Goal: Task Accomplishment & Management: Complete application form

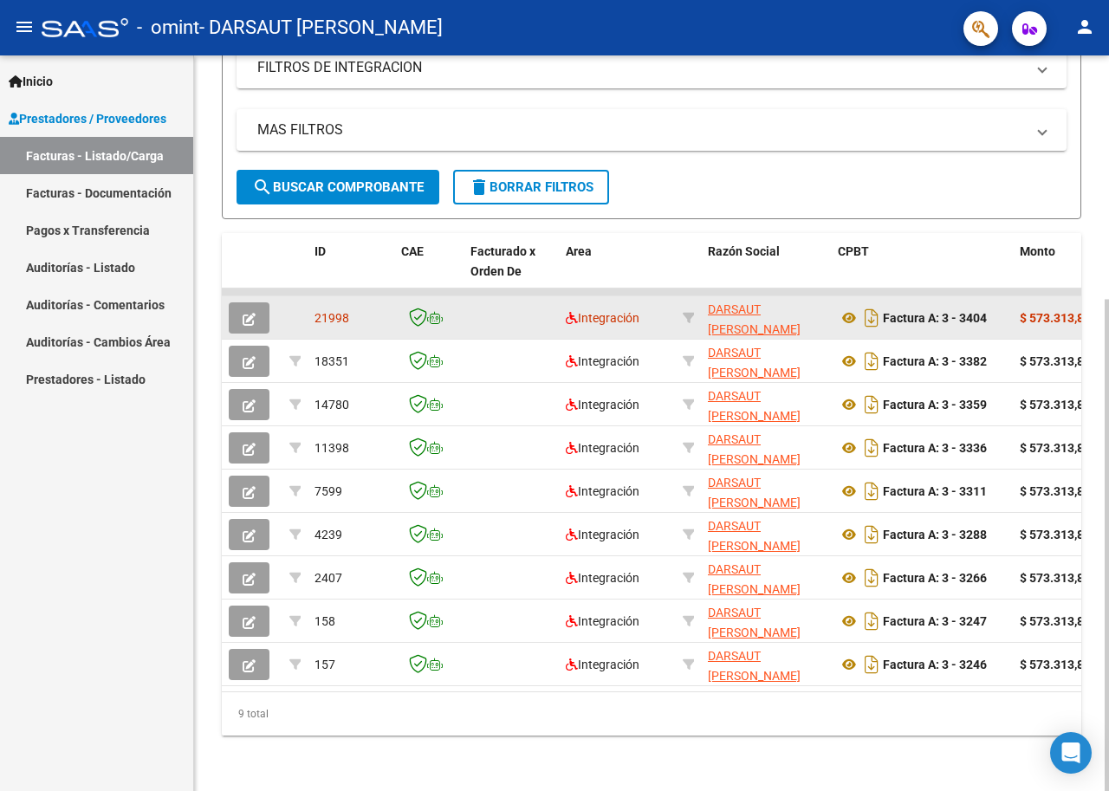
click at [250, 313] on icon "button" at bounding box center [249, 319] width 13 height 13
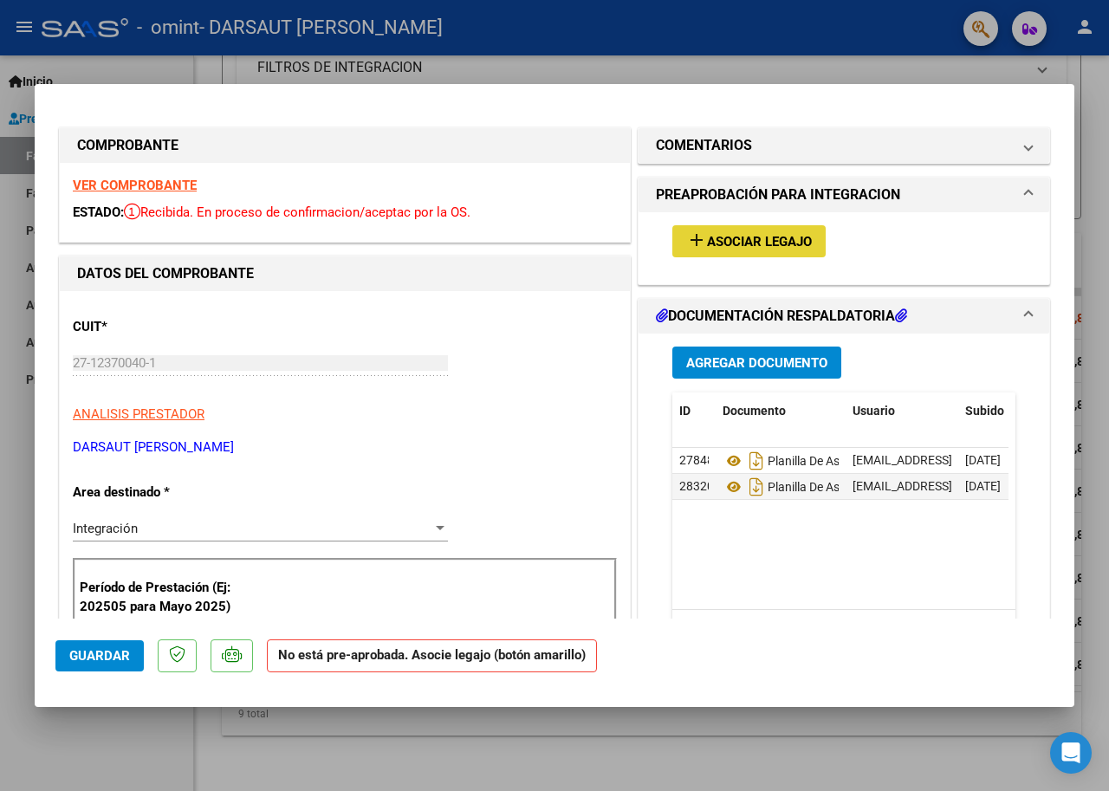
click at [763, 254] on button "add Asociar Legajo" at bounding box center [748, 241] width 153 height 32
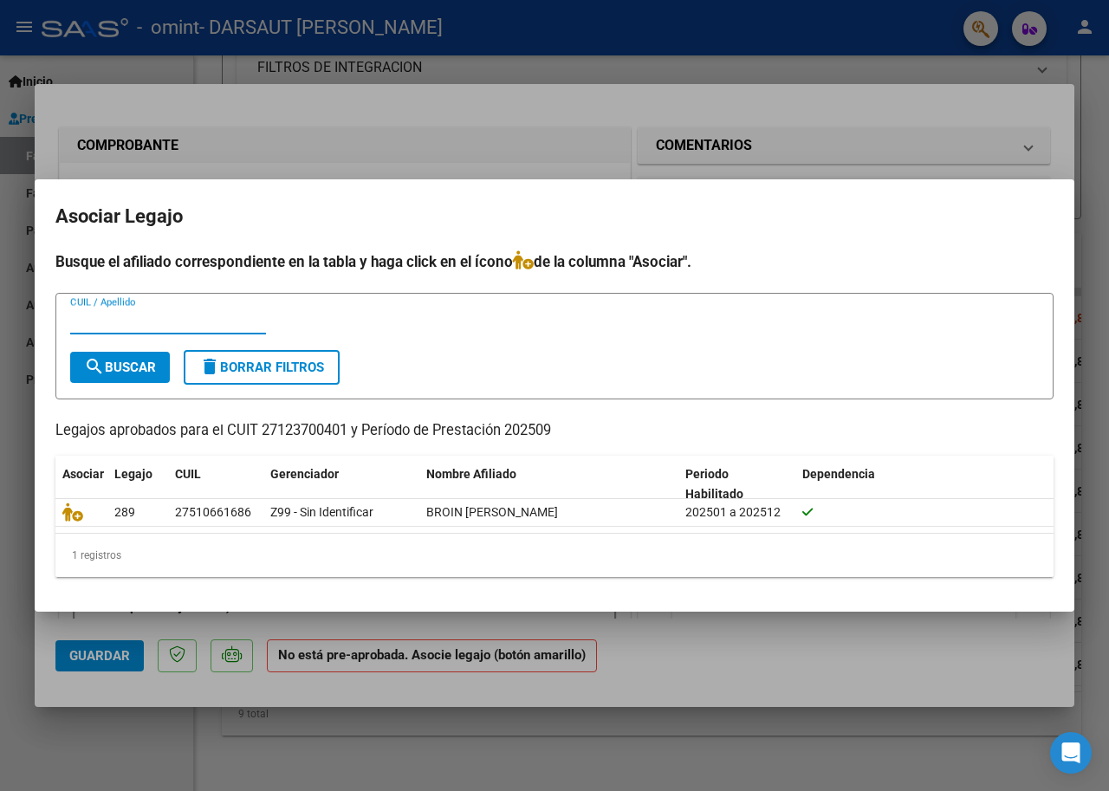
click at [877, 135] on div at bounding box center [554, 395] width 1109 height 791
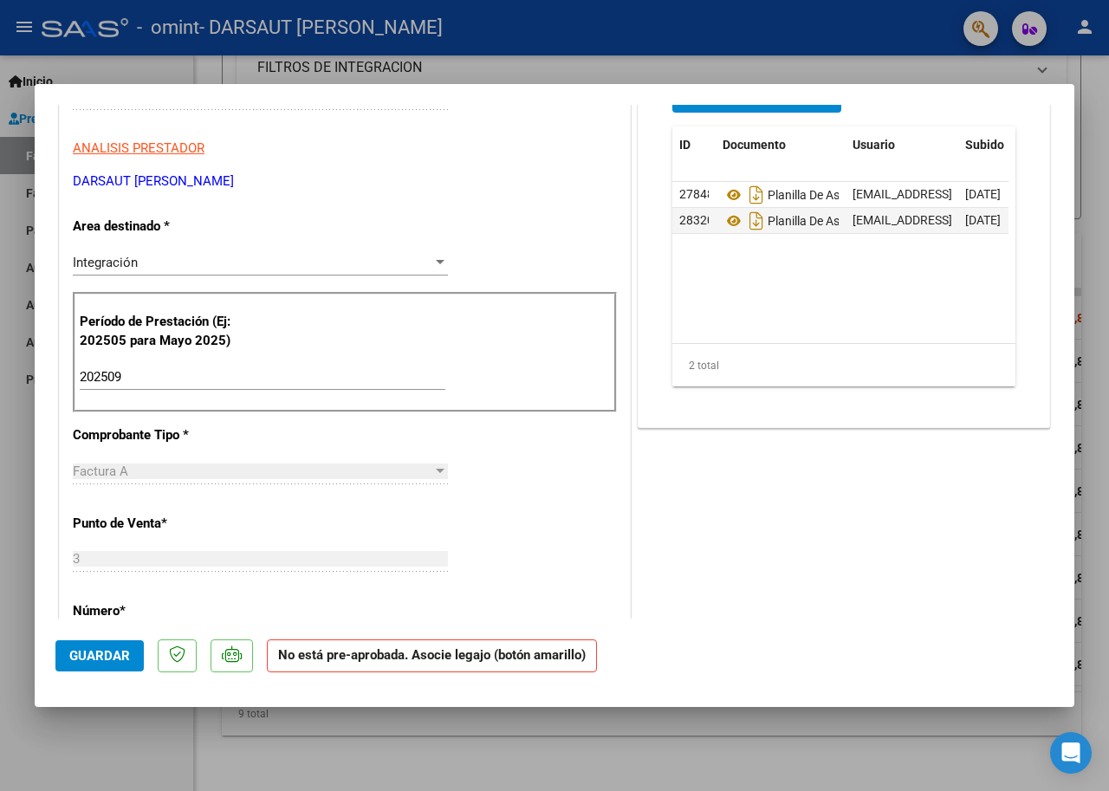
scroll to position [520, 0]
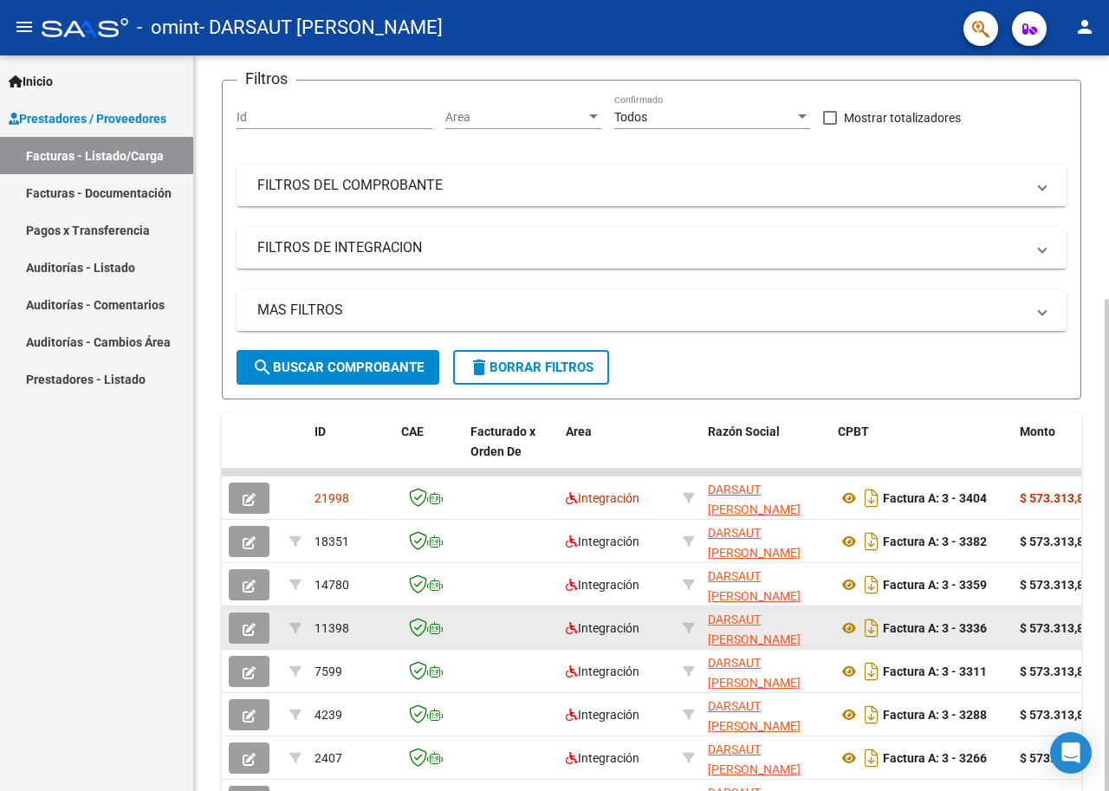
scroll to position [173, 0]
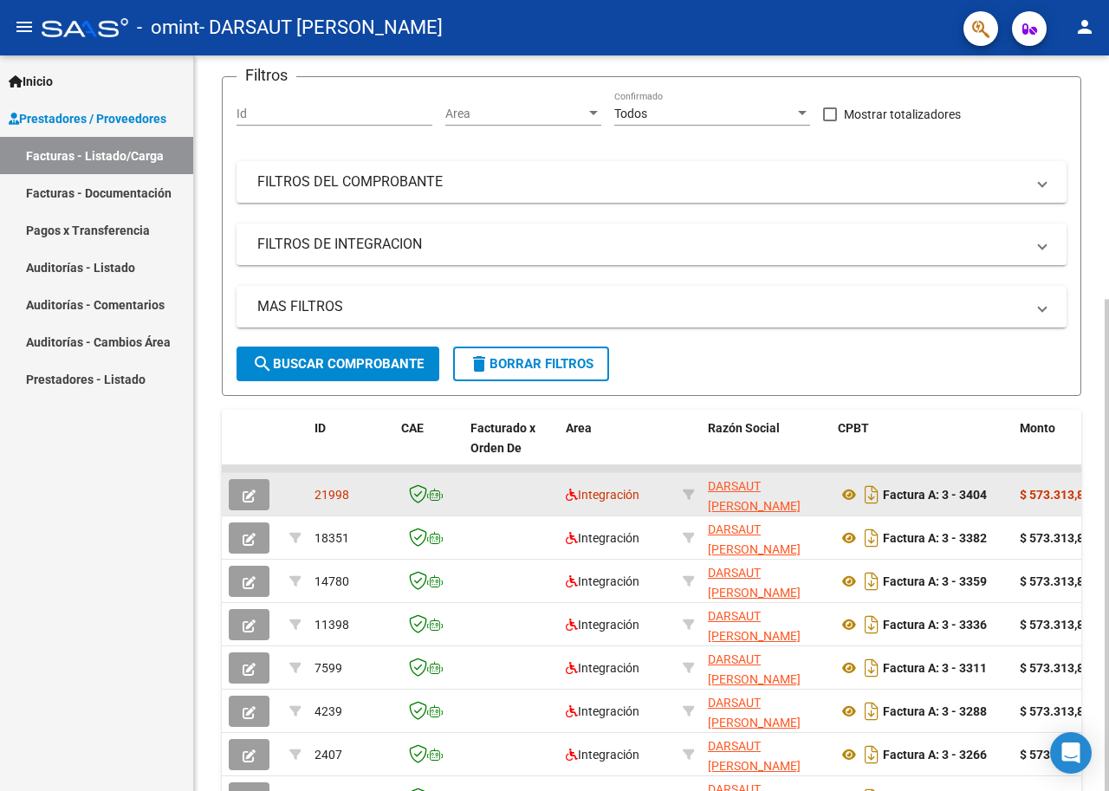
click at [244, 500] on icon "button" at bounding box center [249, 496] width 13 height 13
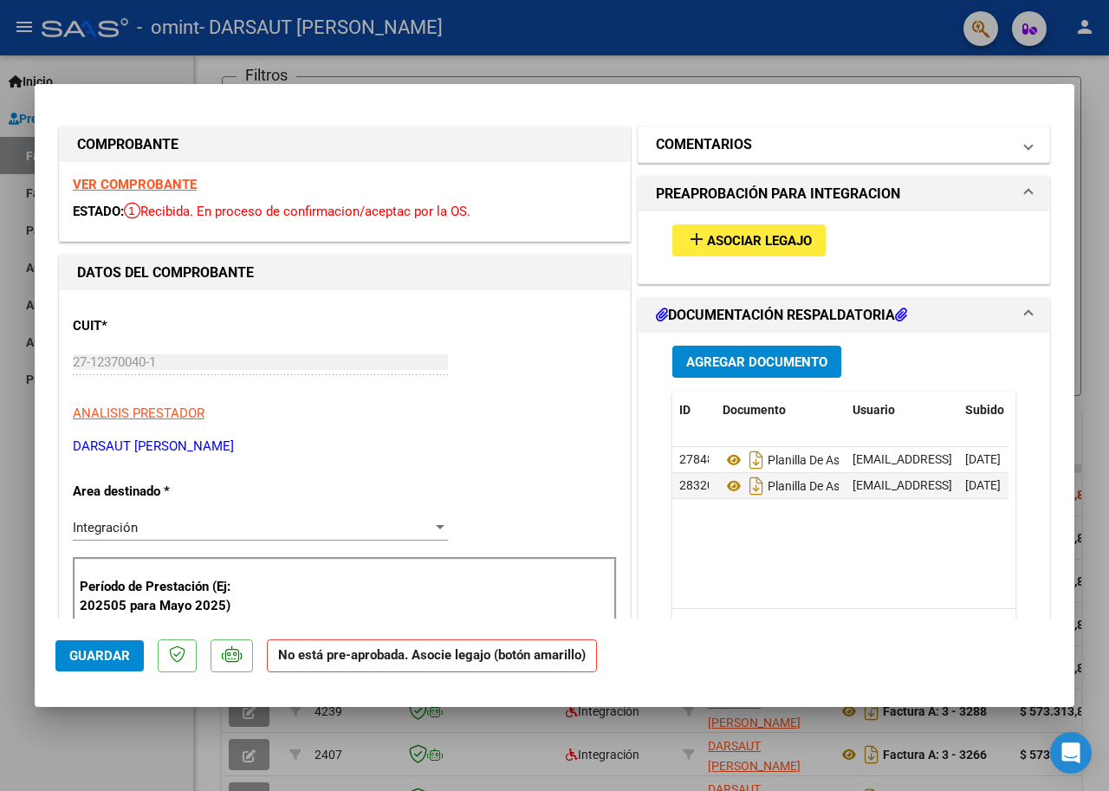
scroll to position [0, 0]
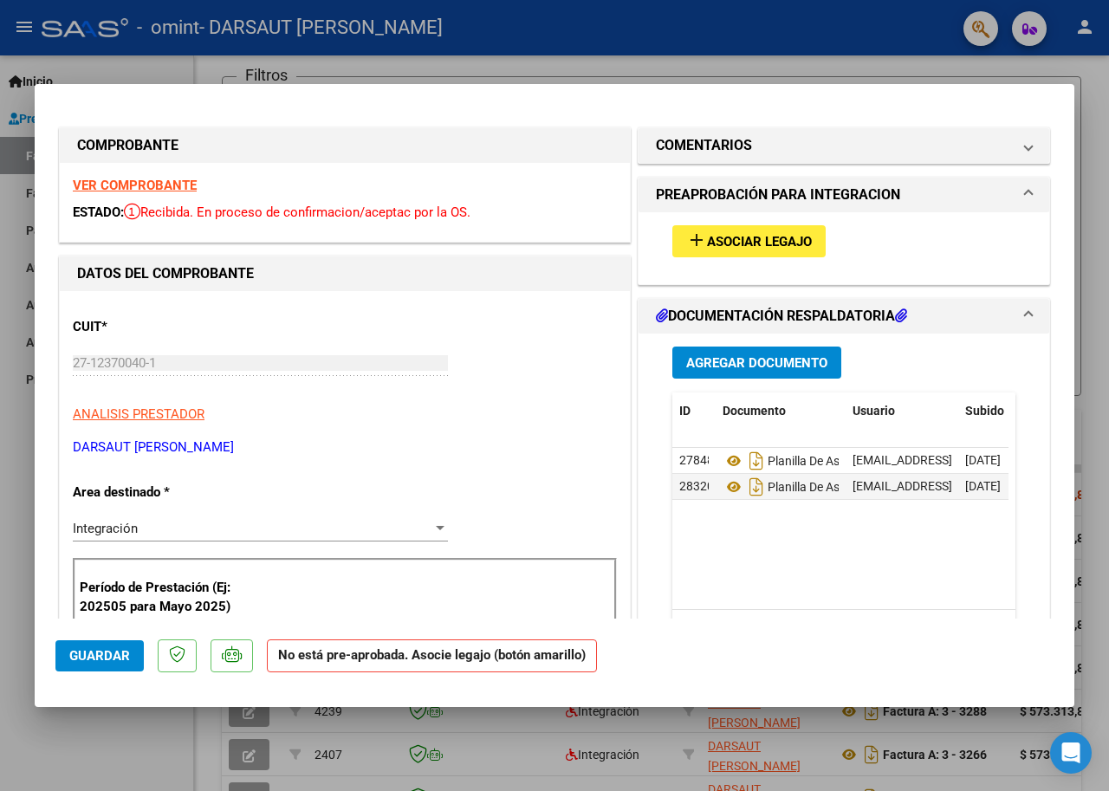
click at [717, 242] on span "Asociar Legajo" at bounding box center [759, 242] width 105 height 16
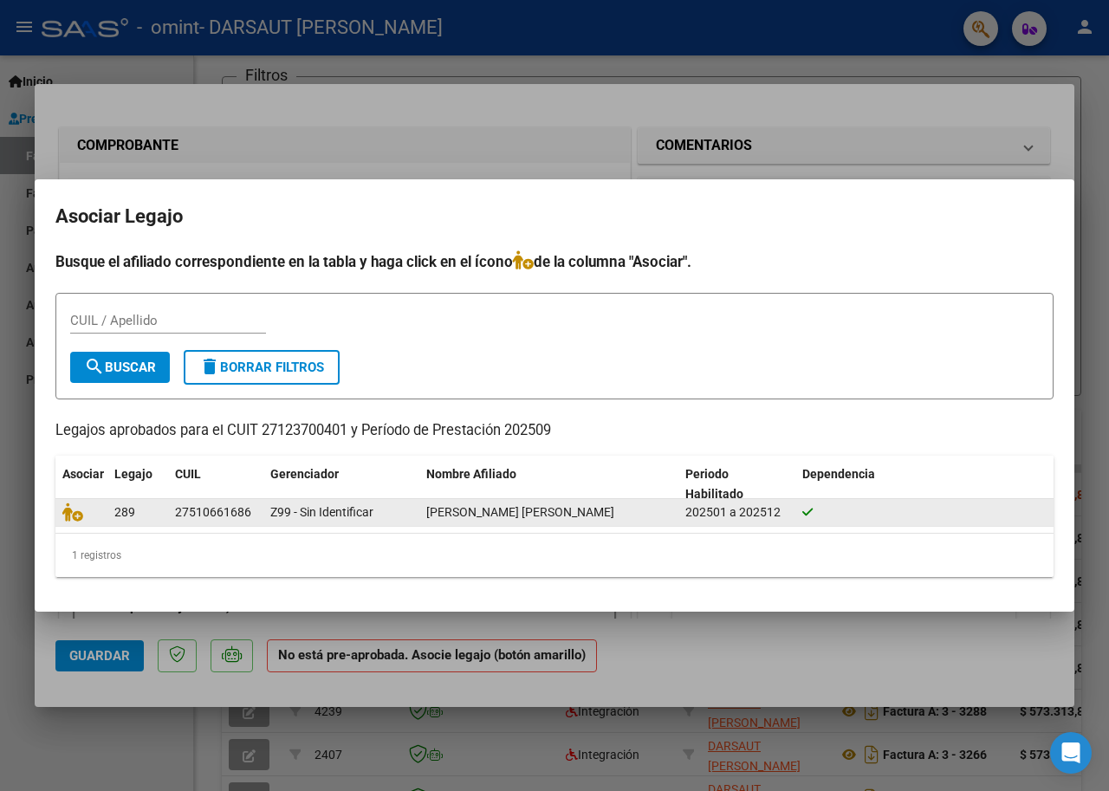
drag, startPoint x: 256, startPoint y: 509, endPoint x: 176, endPoint y: 518, distance: 80.3
click at [176, 518] on div "27510661686" at bounding box center [215, 513] width 81 height 20
copy div "27510661686"
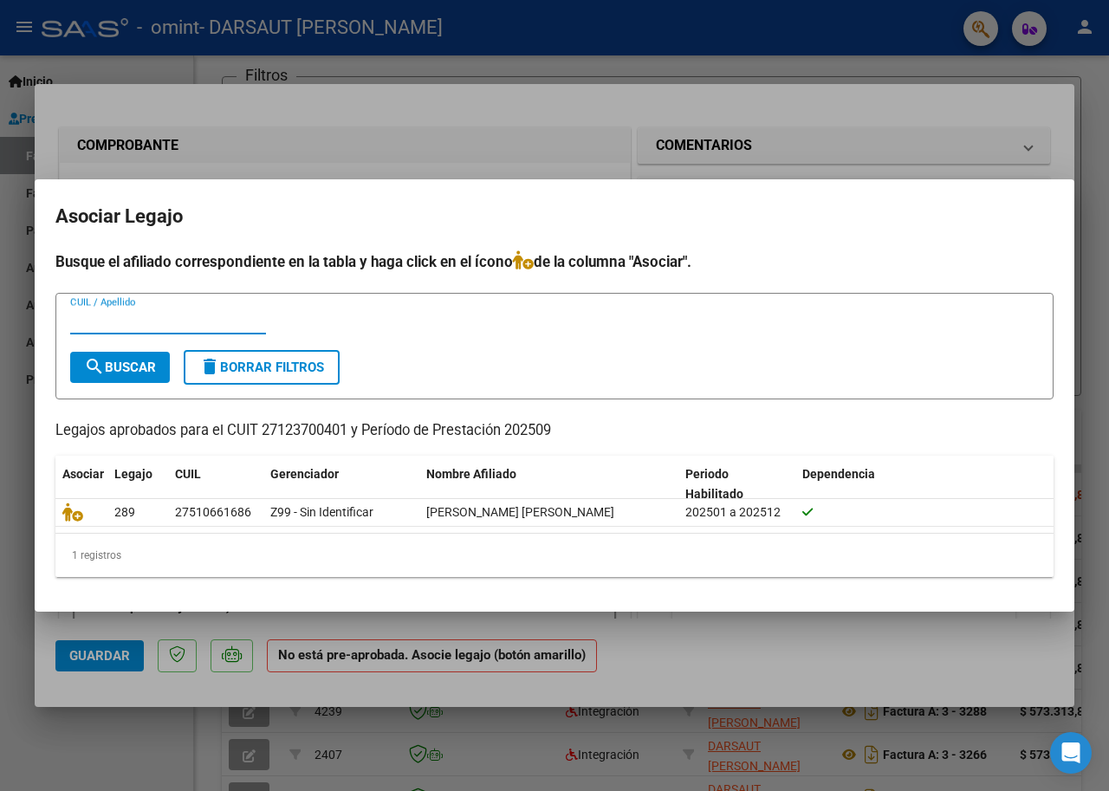
paste input "27510661686"
type input "27510661686"
click at [99, 377] on button "search Buscar" at bounding box center [120, 367] width 100 height 31
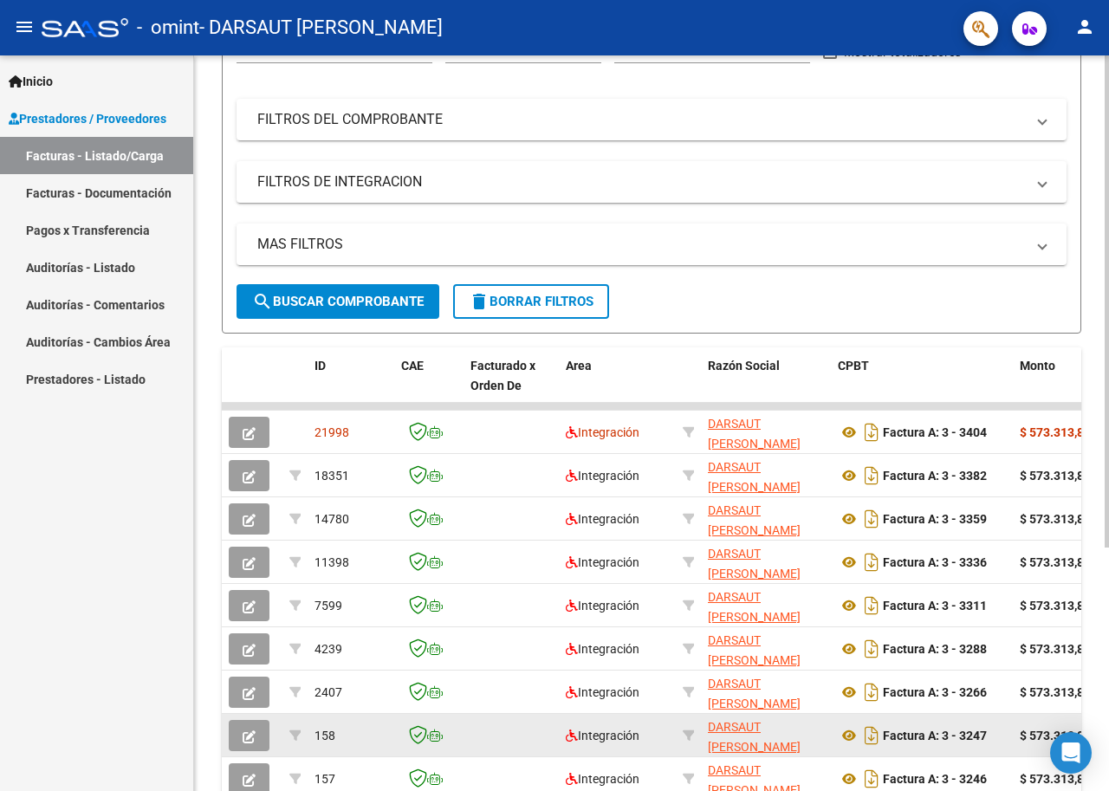
scroll to position [260, 0]
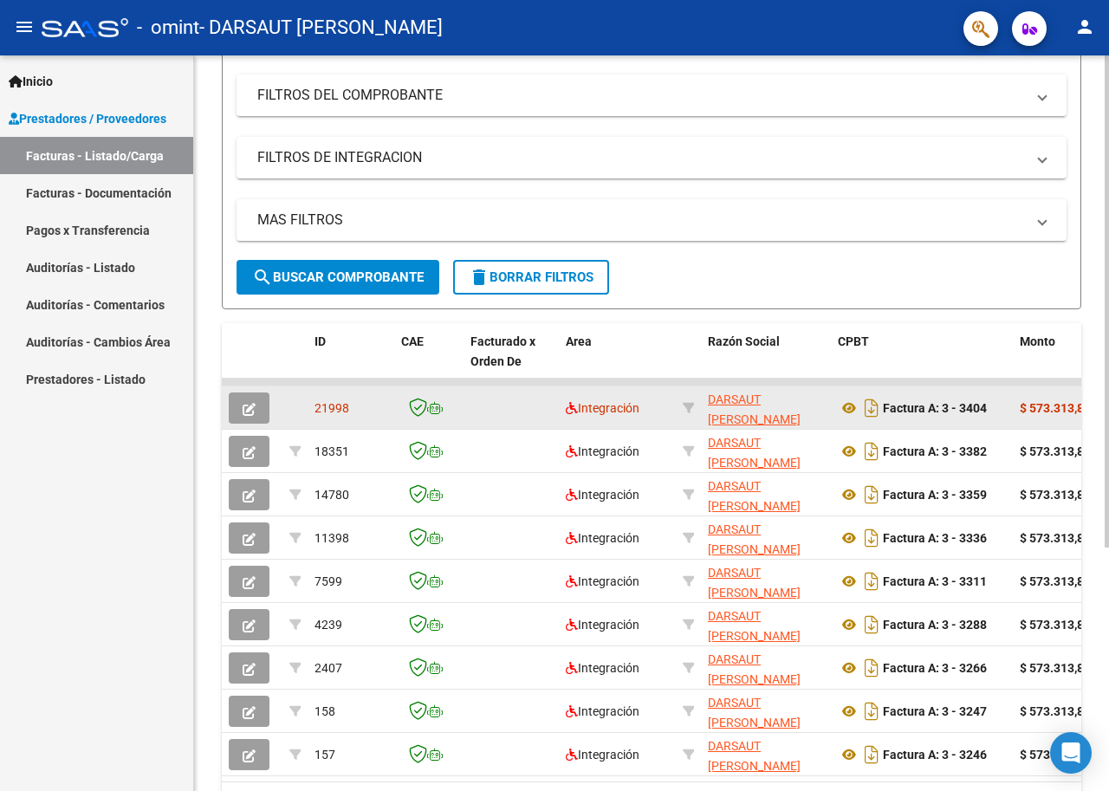
click at [257, 406] on button "button" at bounding box center [249, 408] width 41 height 31
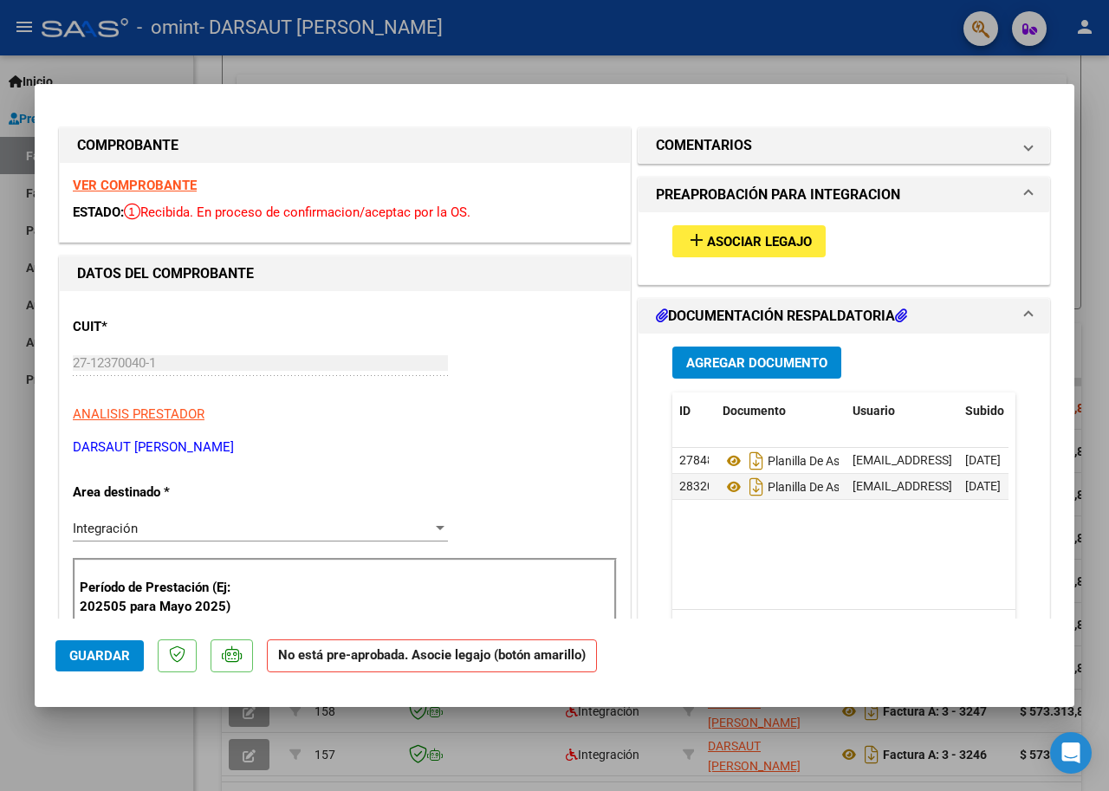
click at [739, 234] on span "Asociar Legajo" at bounding box center [759, 242] width 105 height 16
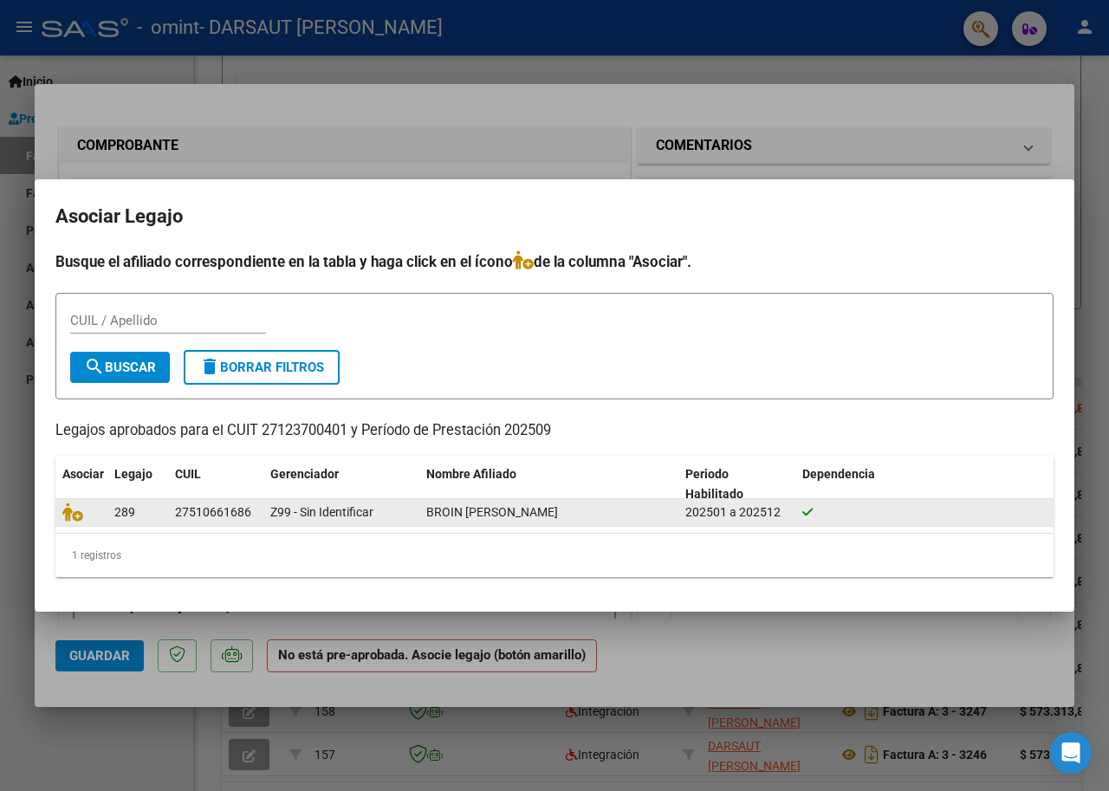
click at [230, 503] on div "27510661686" at bounding box center [213, 513] width 76 height 20
click at [63, 511] on icon at bounding box center [72, 512] width 21 height 19
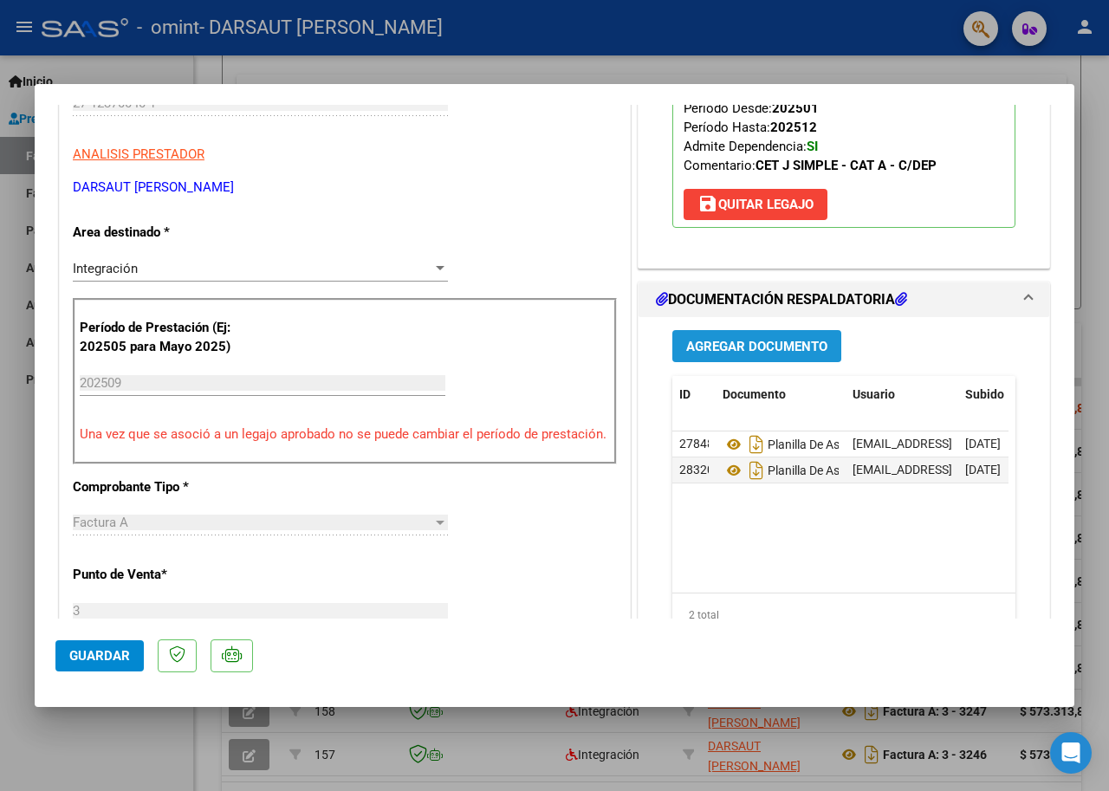
click at [730, 346] on span "Agregar Documento" at bounding box center [756, 347] width 141 height 16
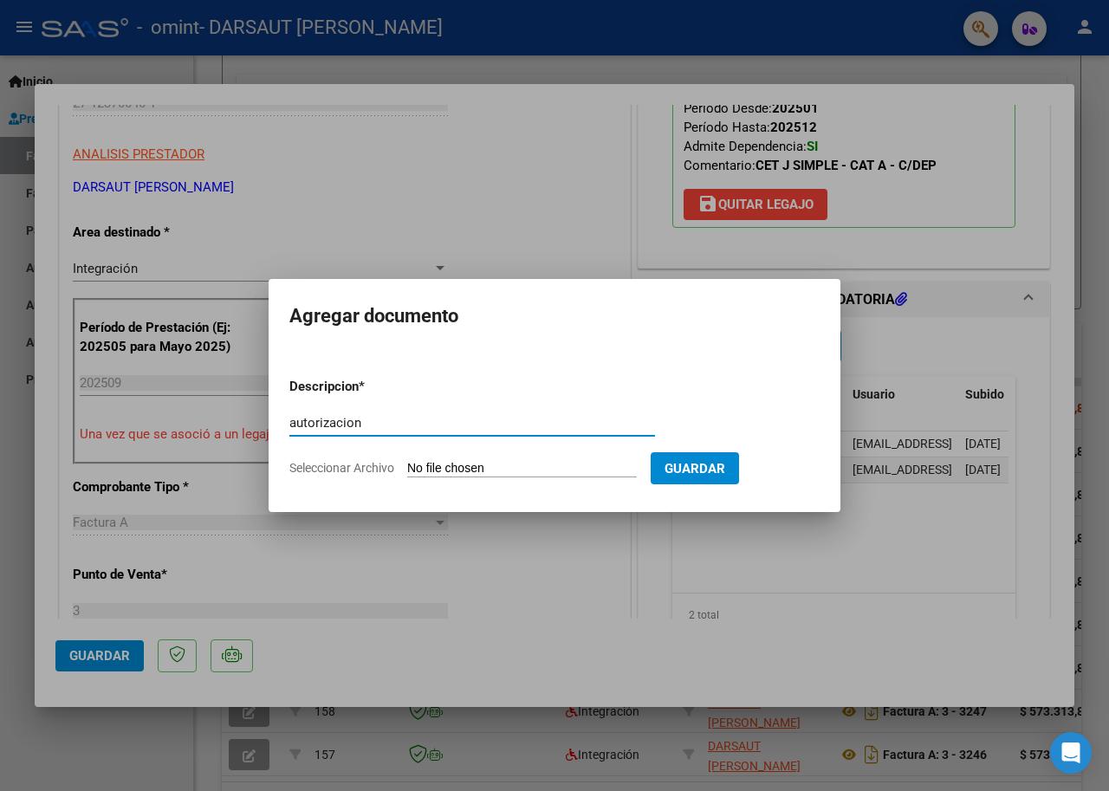
type input "autorizacion"
click at [468, 473] on input "Seleccionar Archivo" at bounding box center [522, 469] width 230 height 16
type input "C:\fakepath\autorizacion OMINT 4347961303 BROIN, [PERSON_NAME].pdf"
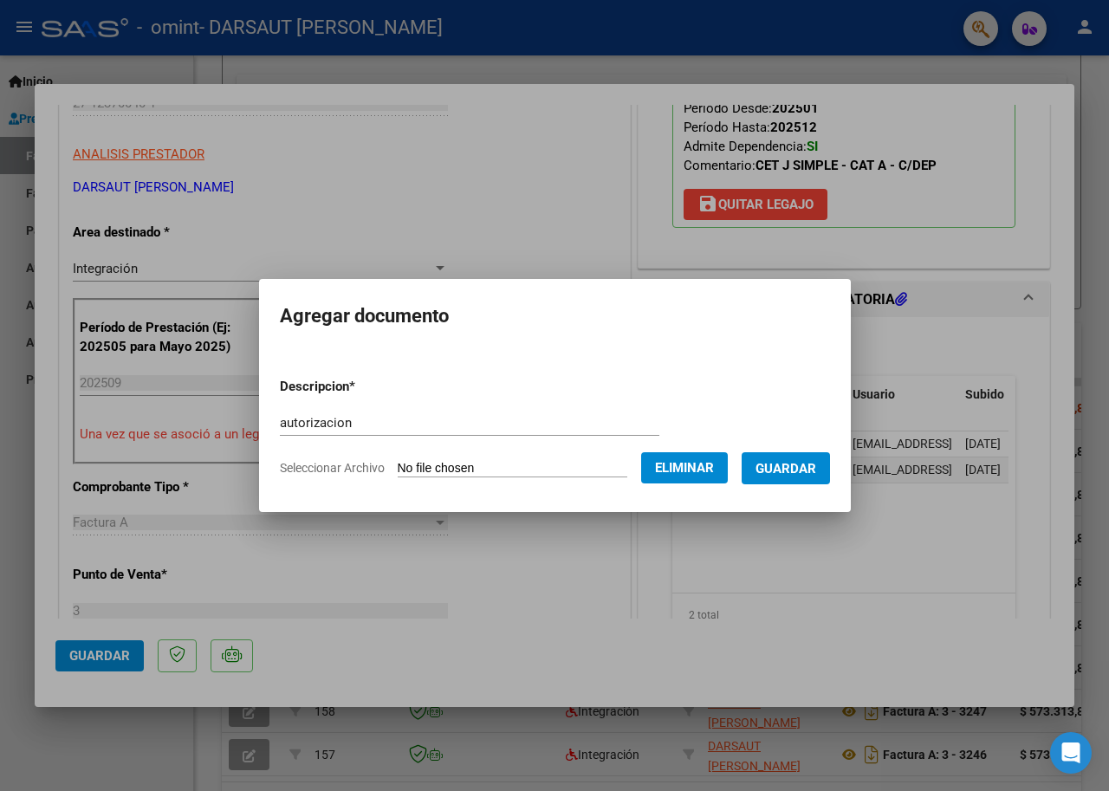
click at [820, 464] on button "Guardar" at bounding box center [786, 468] width 88 height 32
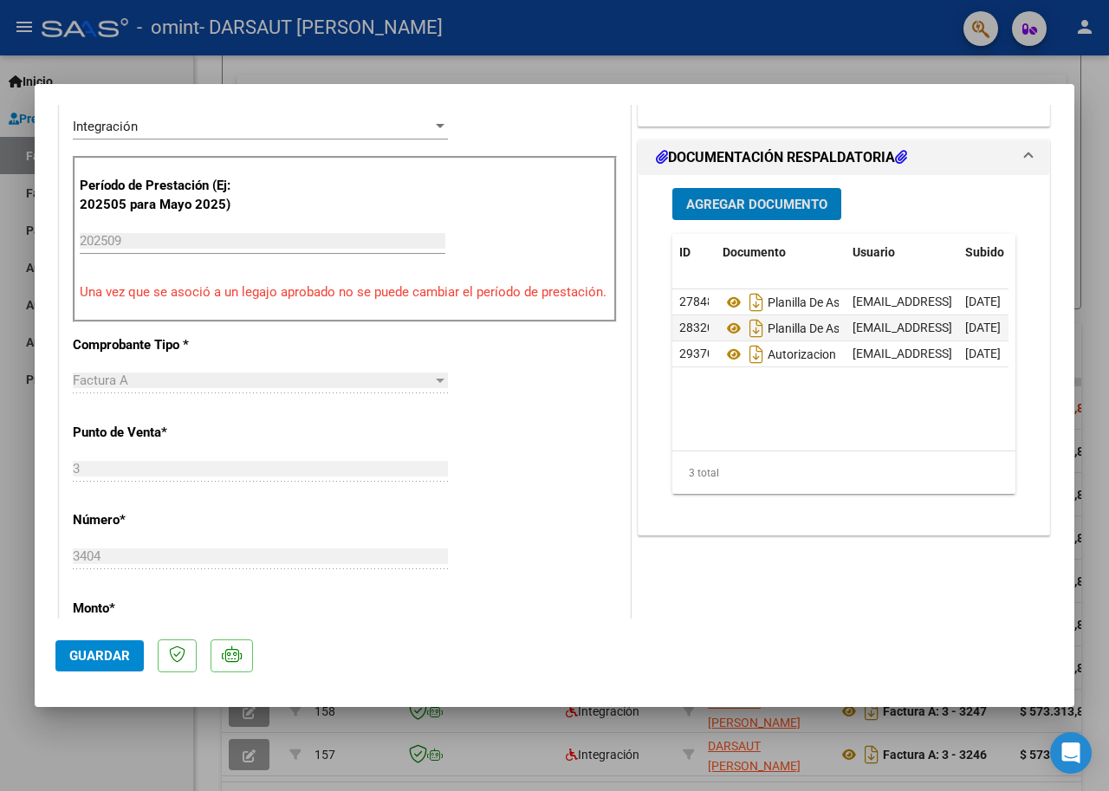
scroll to position [866, 0]
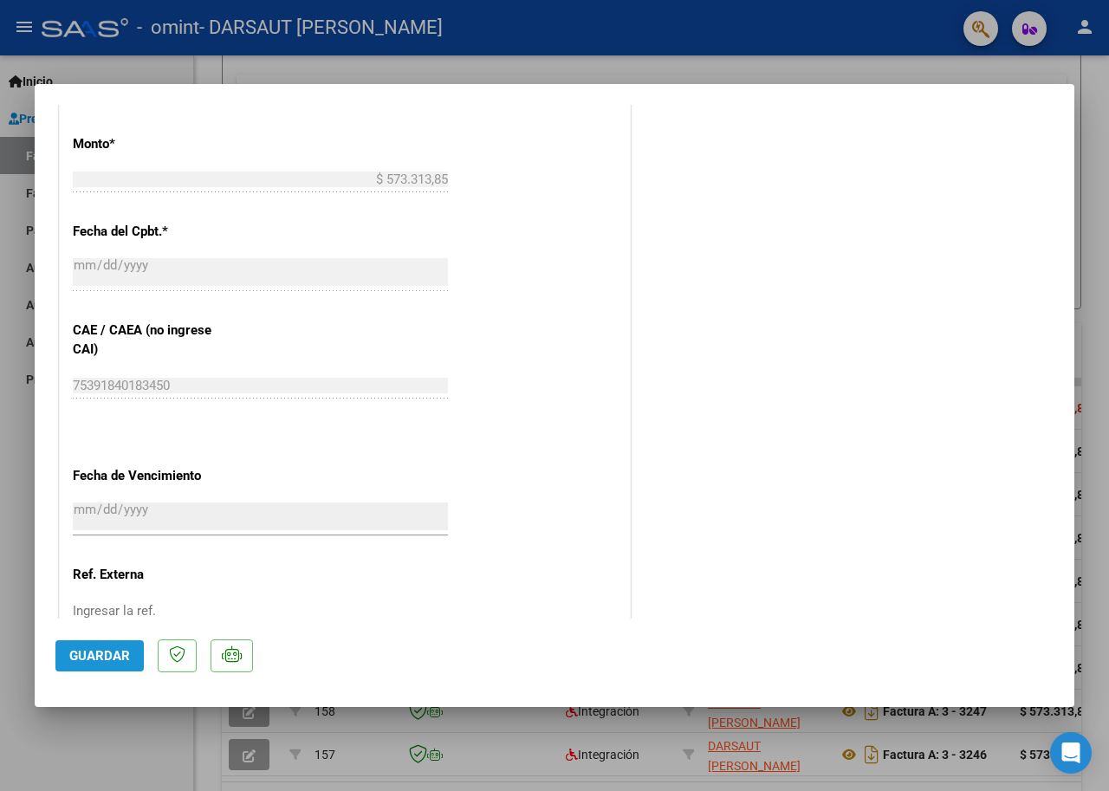
click at [108, 652] on span "Guardar" at bounding box center [99, 656] width 61 height 16
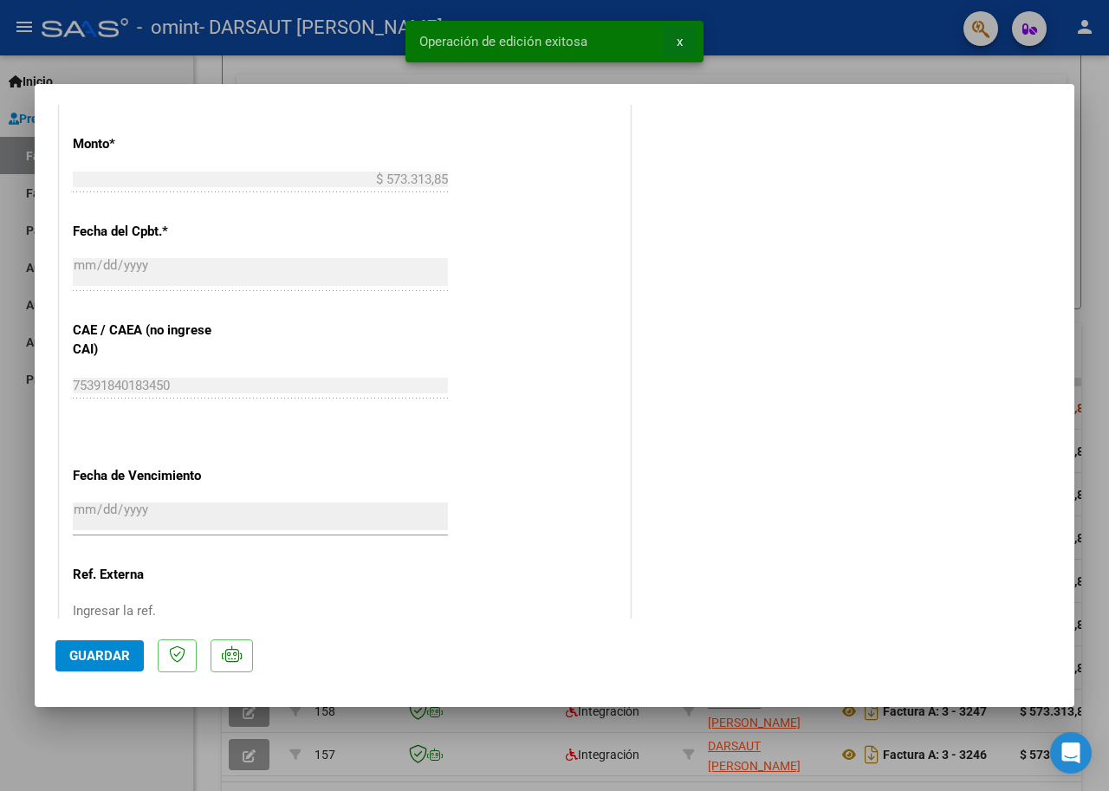
click at [684, 49] on button "x" at bounding box center [680, 41] width 34 height 31
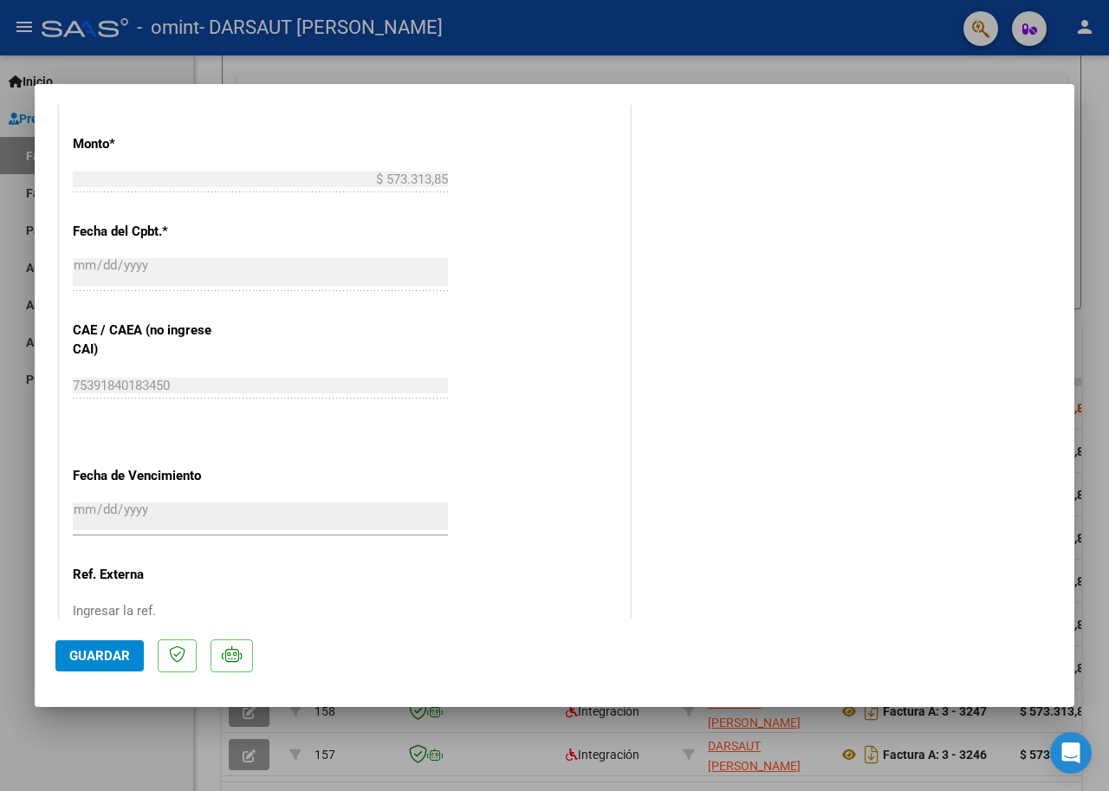
click at [512, 787] on div at bounding box center [554, 395] width 1109 height 791
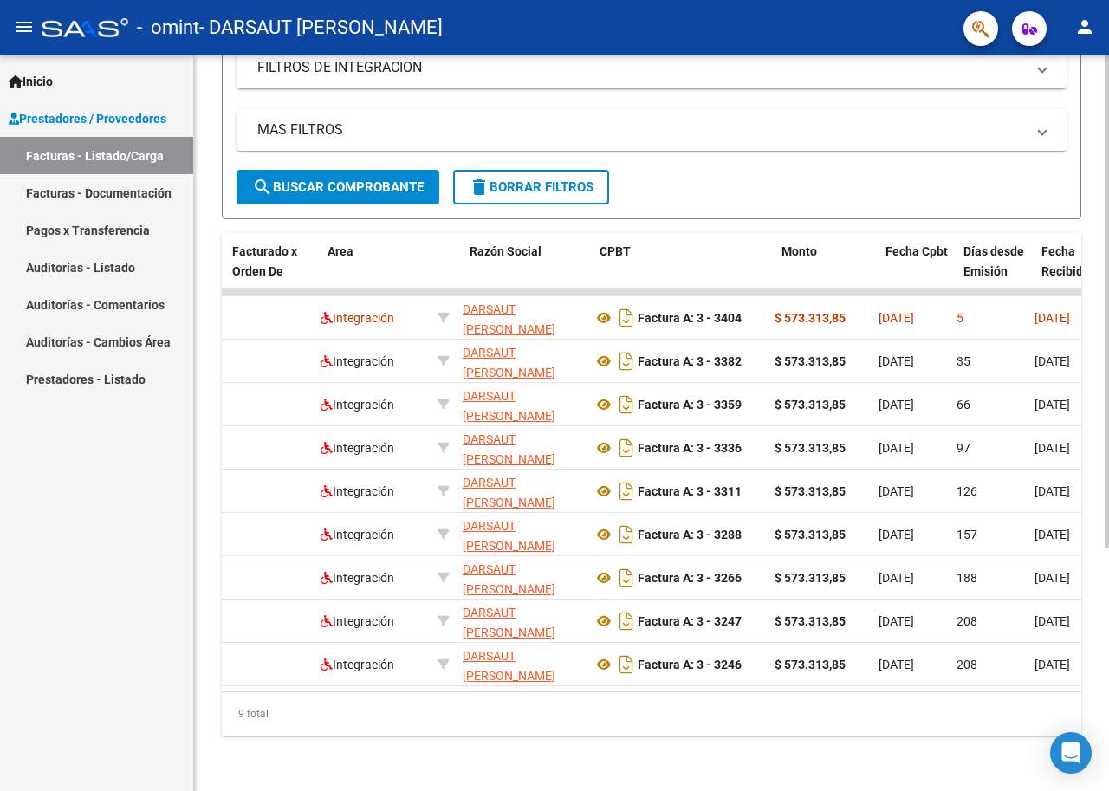
scroll to position [0, 236]
